Goal: Task Accomplishment & Management: Complete application form

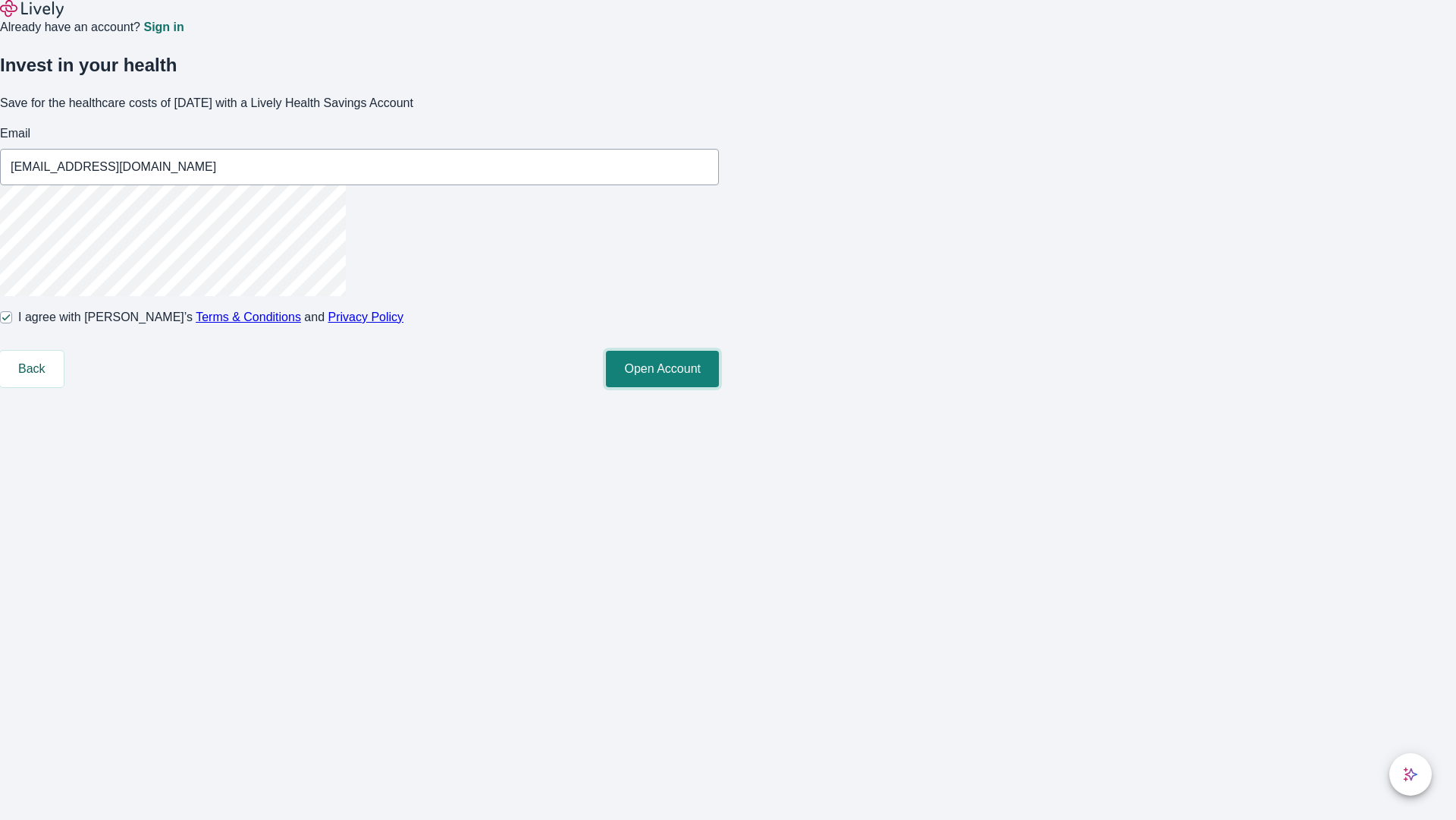
click at [719, 387] on button "Open Account" at bounding box center [662, 368] width 113 height 36
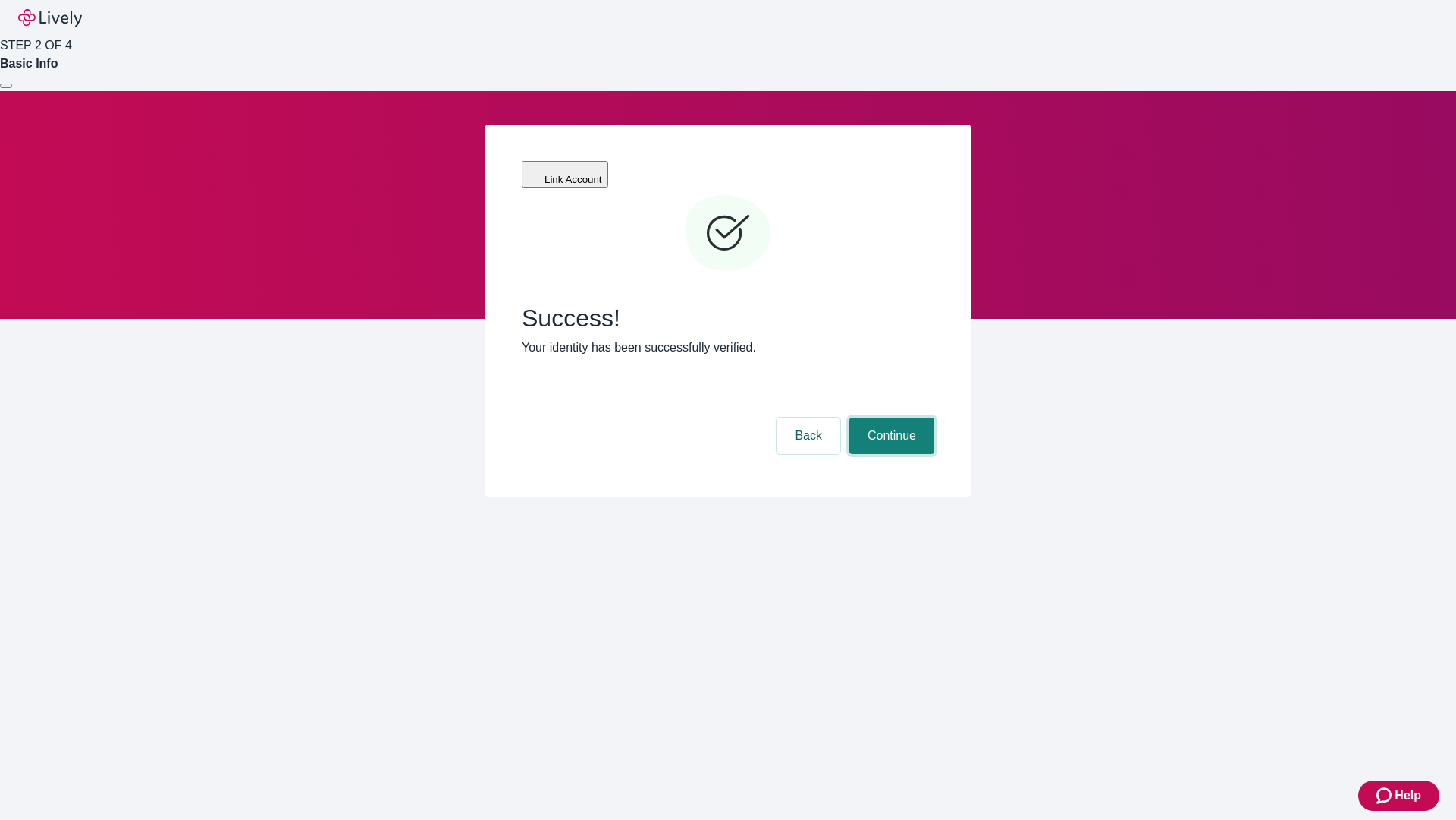
click at [890, 418] on button "Continue" at bounding box center [893, 436] width 85 height 36
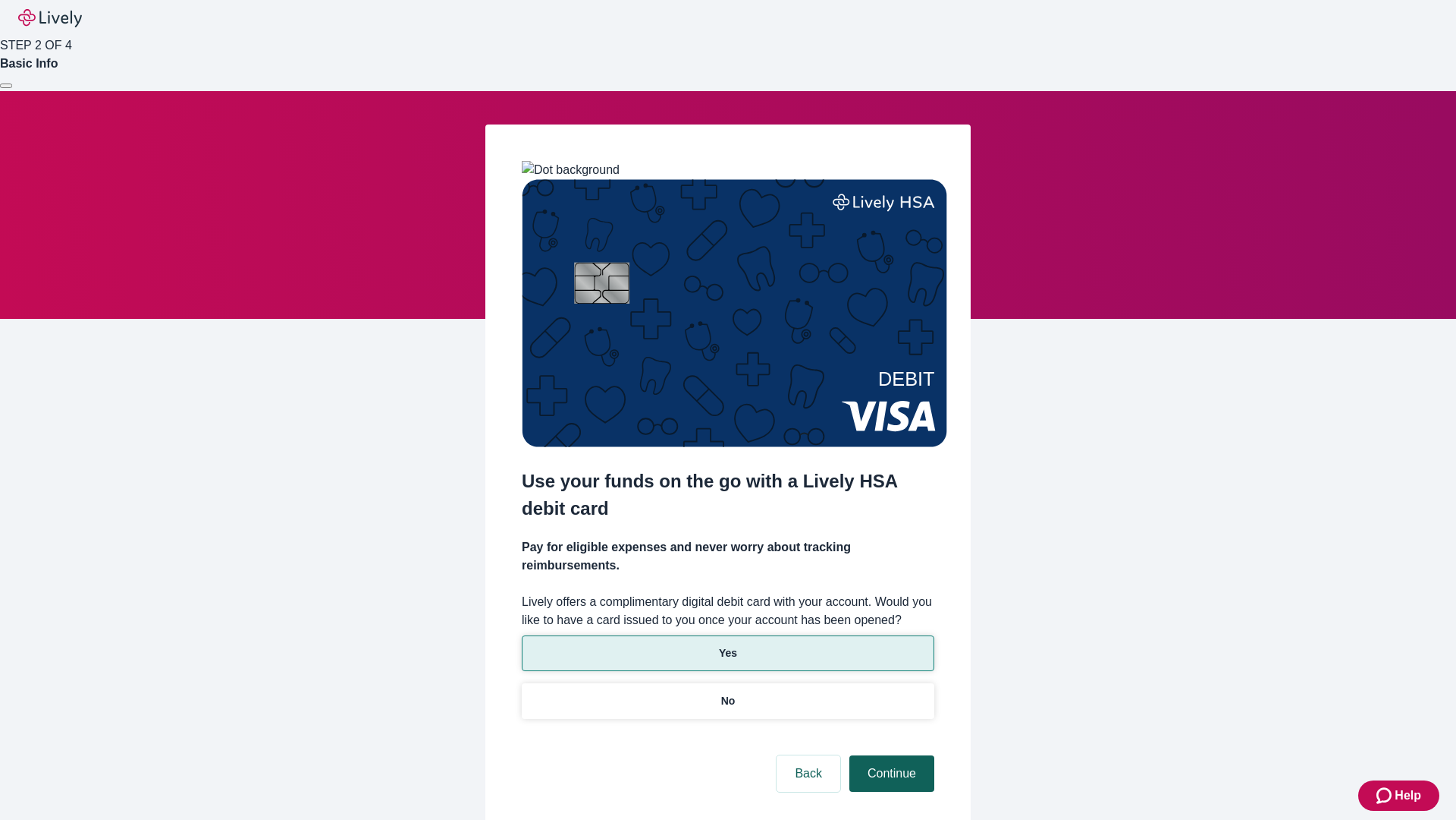
click at [728, 693] on p "No" at bounding box center [728, 700] width 14 height 16
click at [890, 755] on button "Continue" at bounding box center [893, 773] width 85 height 36
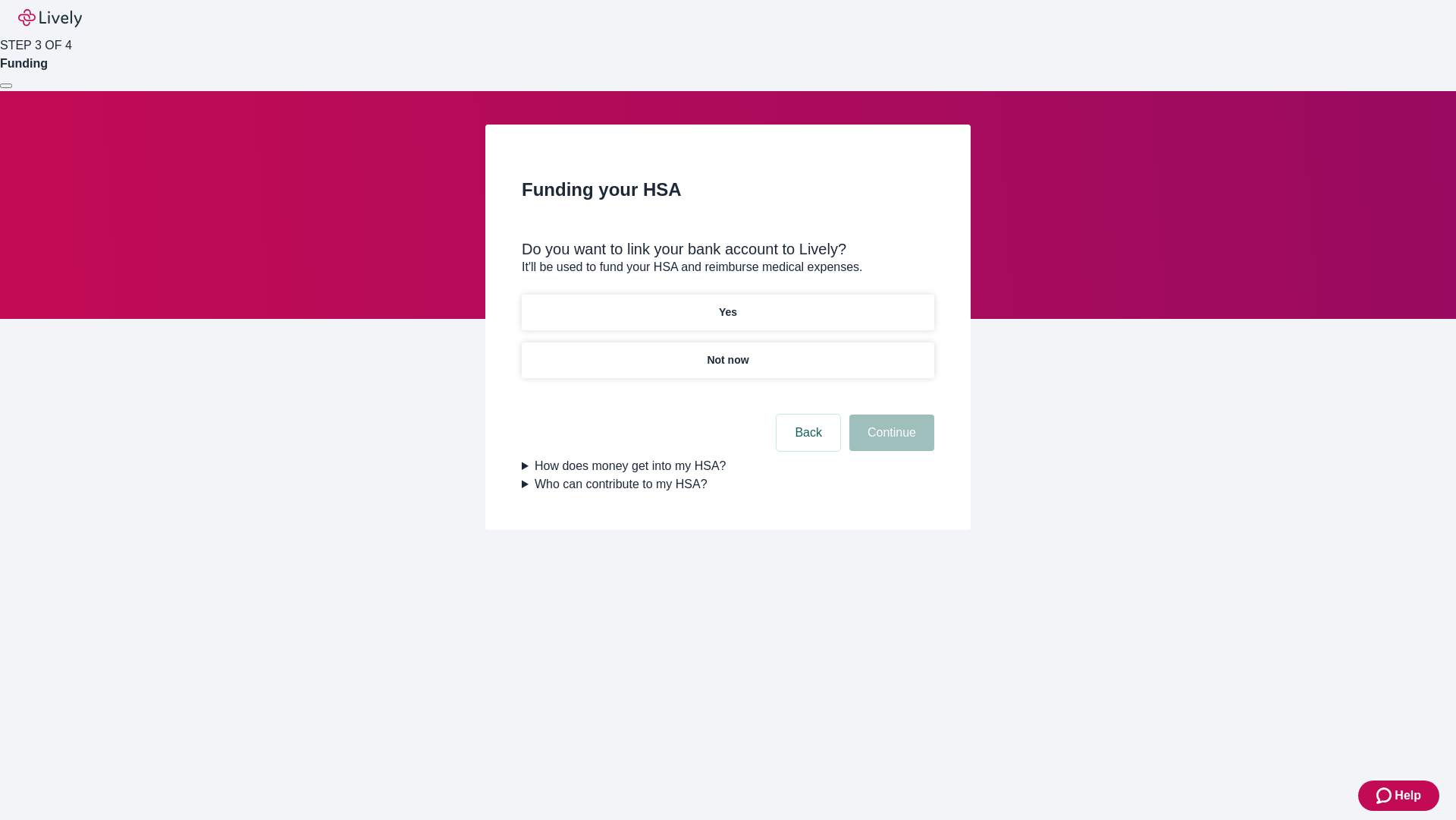
click at [728, 305] on p "Yes" at bounding box center [728, 312] width 18 height 16
click at [890, 415] on button "Continue" at bounding box center [893, 433] width 85 height 36
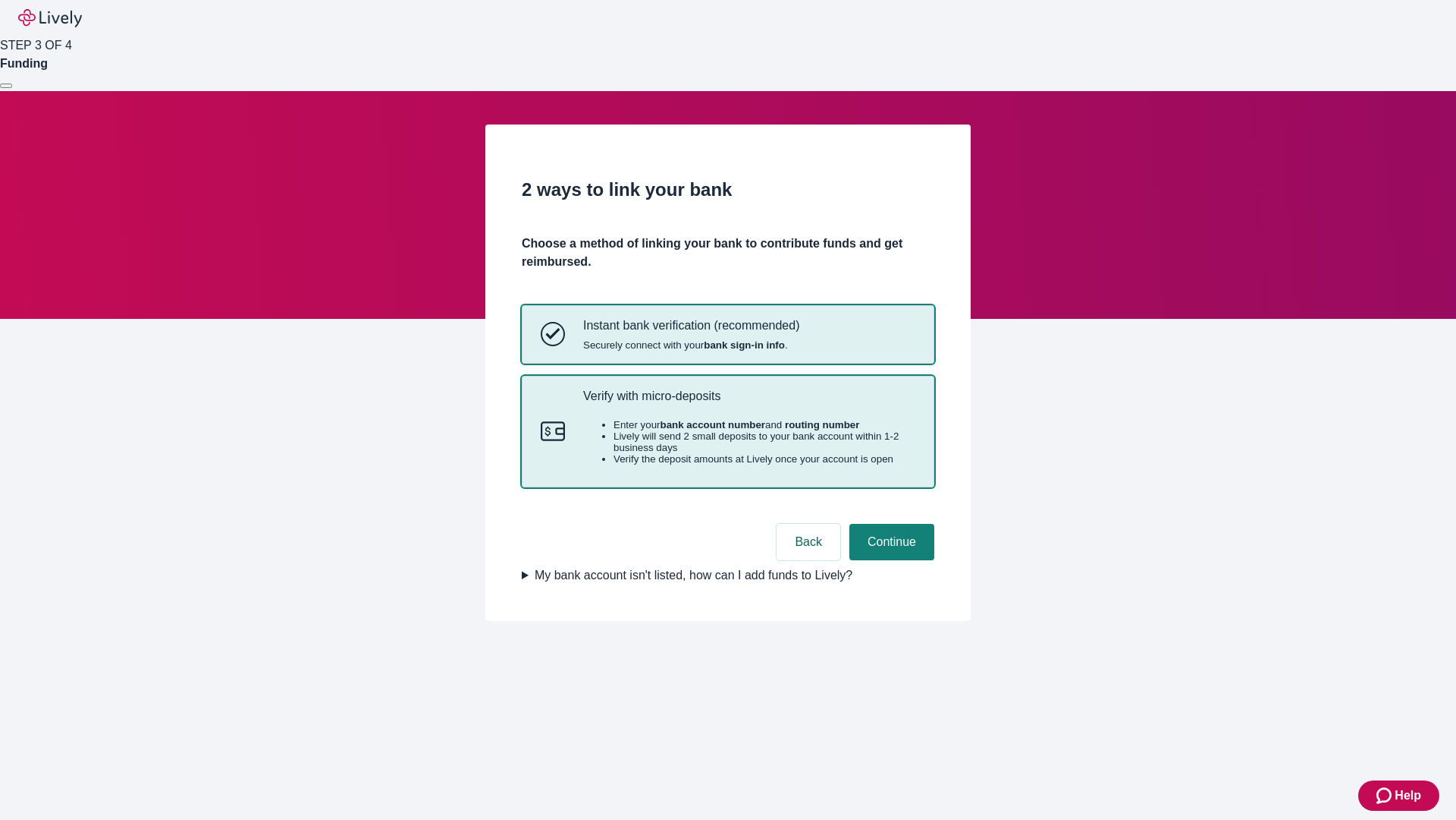
click at [748, 403] on p "Verify with micro-deposits" at bounding box center [749, 395] width 332 height 14
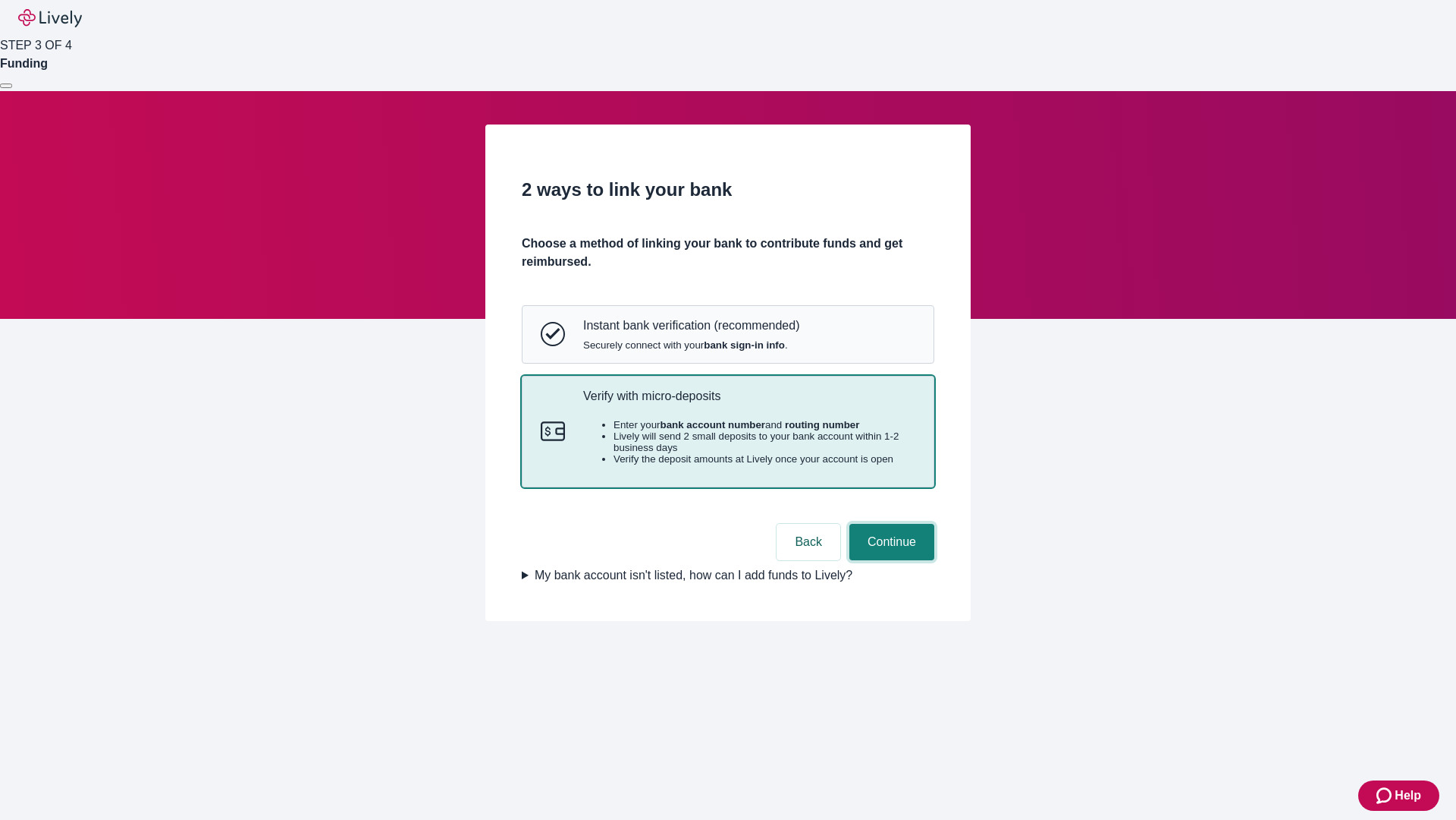
click at [890, 560] on button "Continue" at bounding box center [893, 542] width 85 height 36
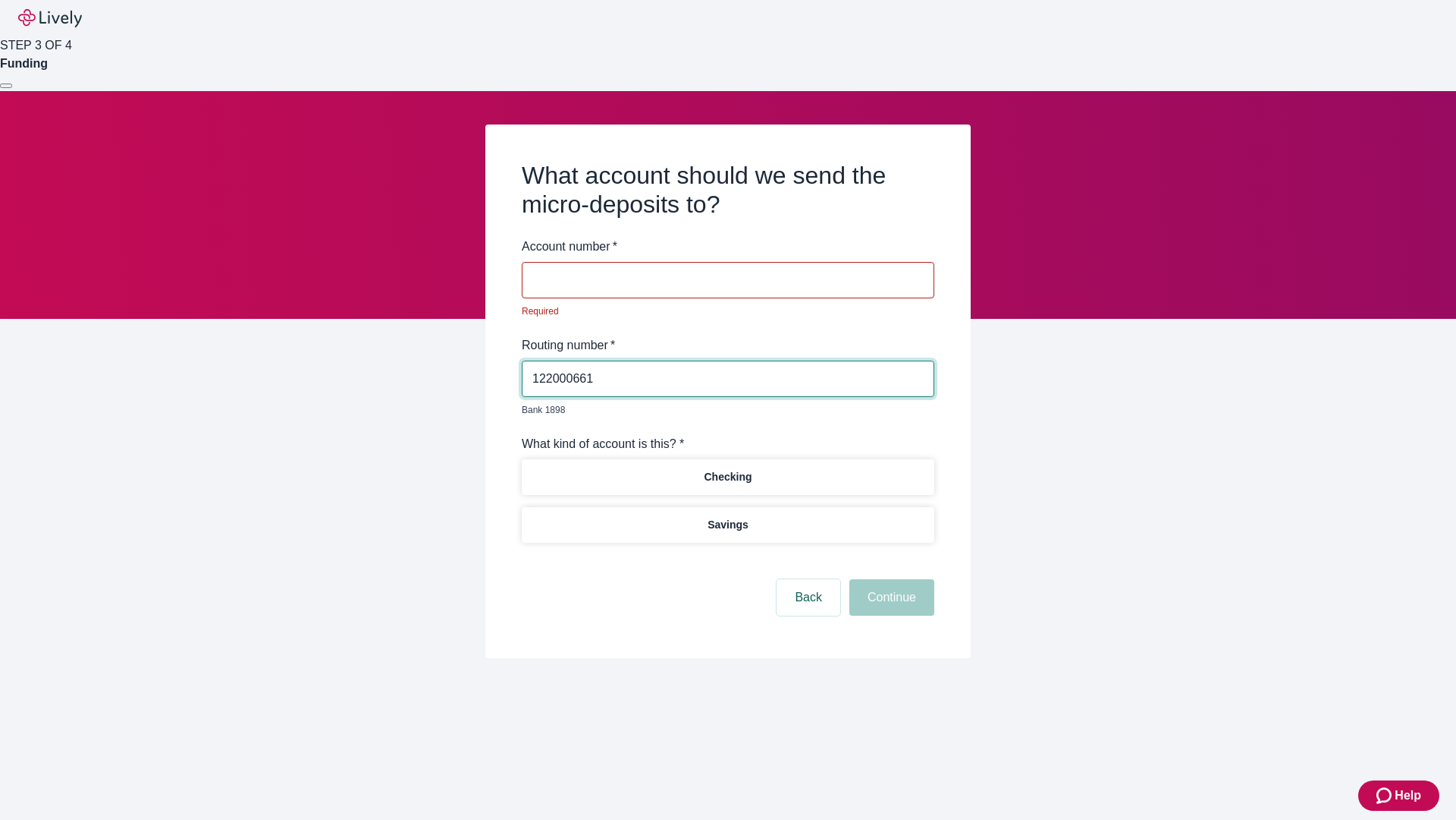
type input "122000661"
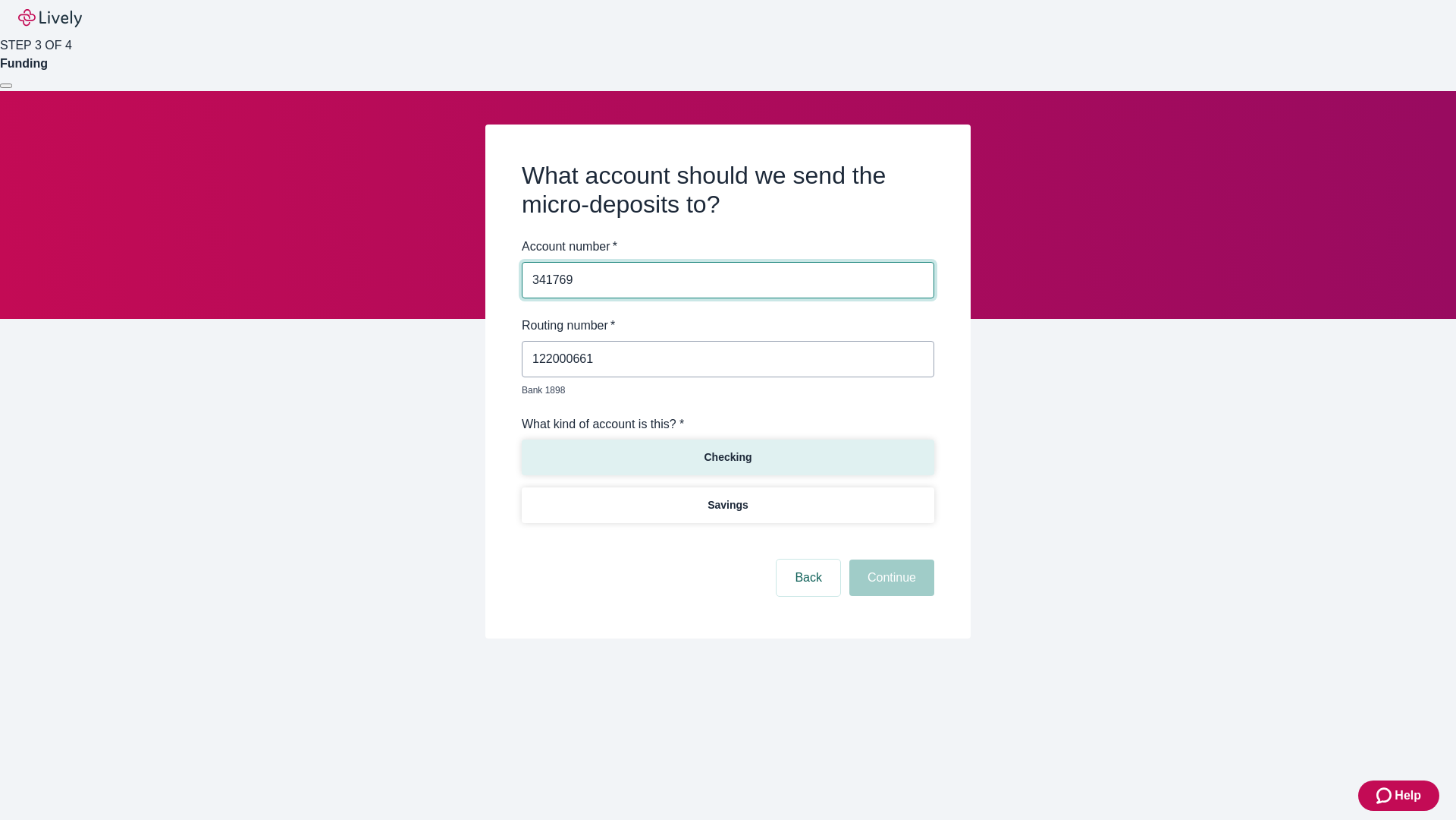
type input "341769"
click at [728, 449] on p "Checking" at bounding box center [728, 457] width 47 height 16
